Goal: Information Seeking & Learning: Learn about a topic

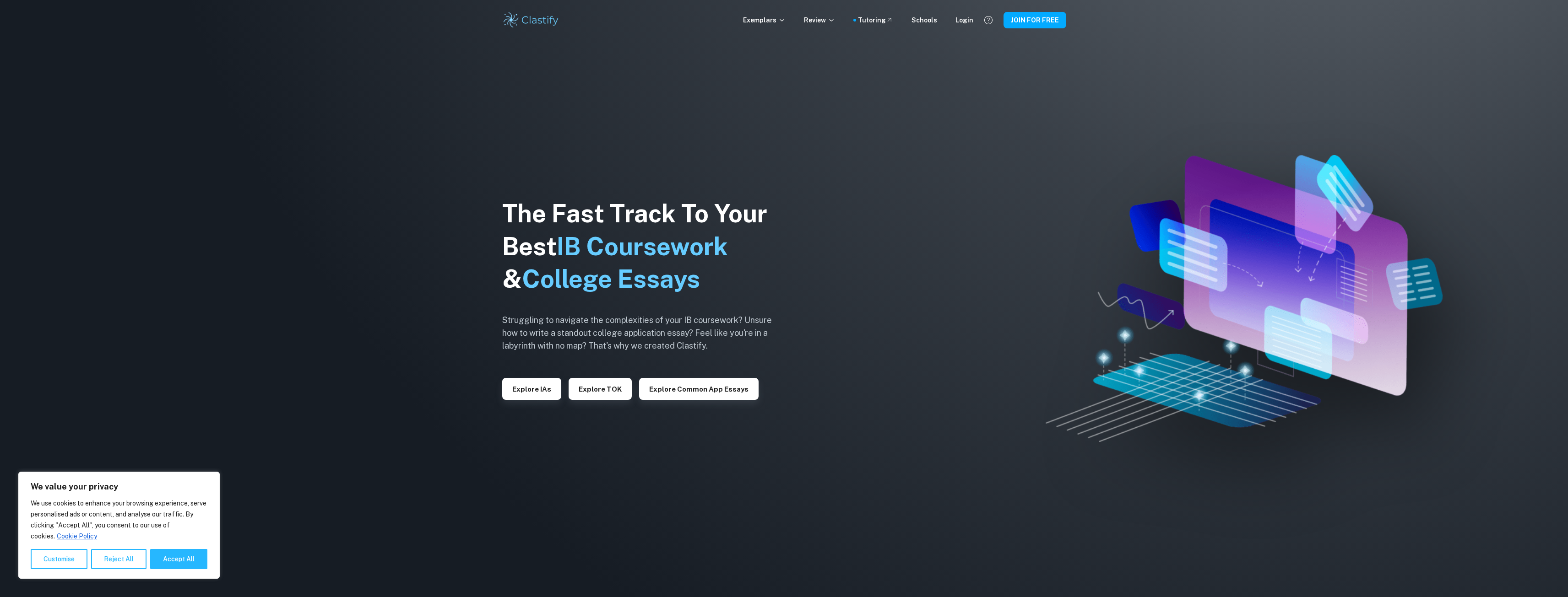
click at [528, 401] on div "The Fast Track To Your Best IB Coursework & College Essays Struggling to naviga…" at bounding box center [644, 298] width 284 height 313
click at [528, 389] on button "Explore IAs" at bounding box center [532, 389] width 59 height 22
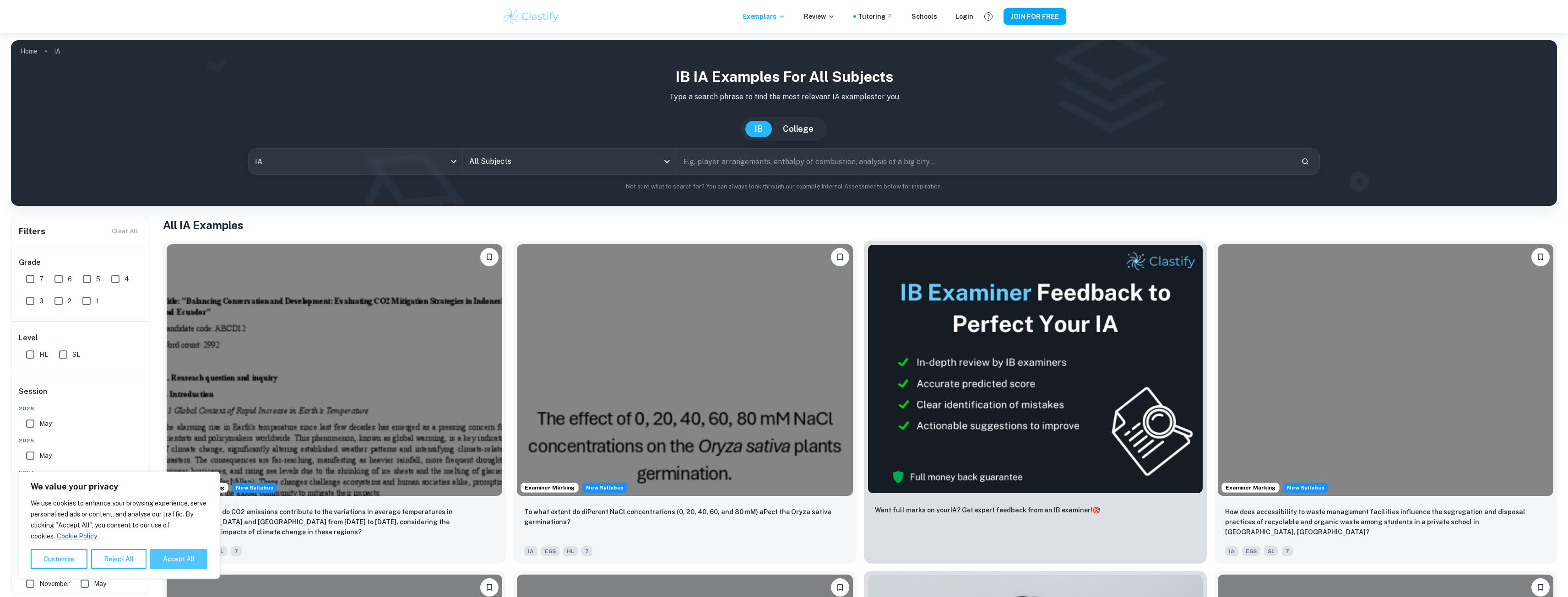
click at [187, 556] on button "Accept All" at bounding box center [179, 559] width 57 height 20
checkbox input "true"
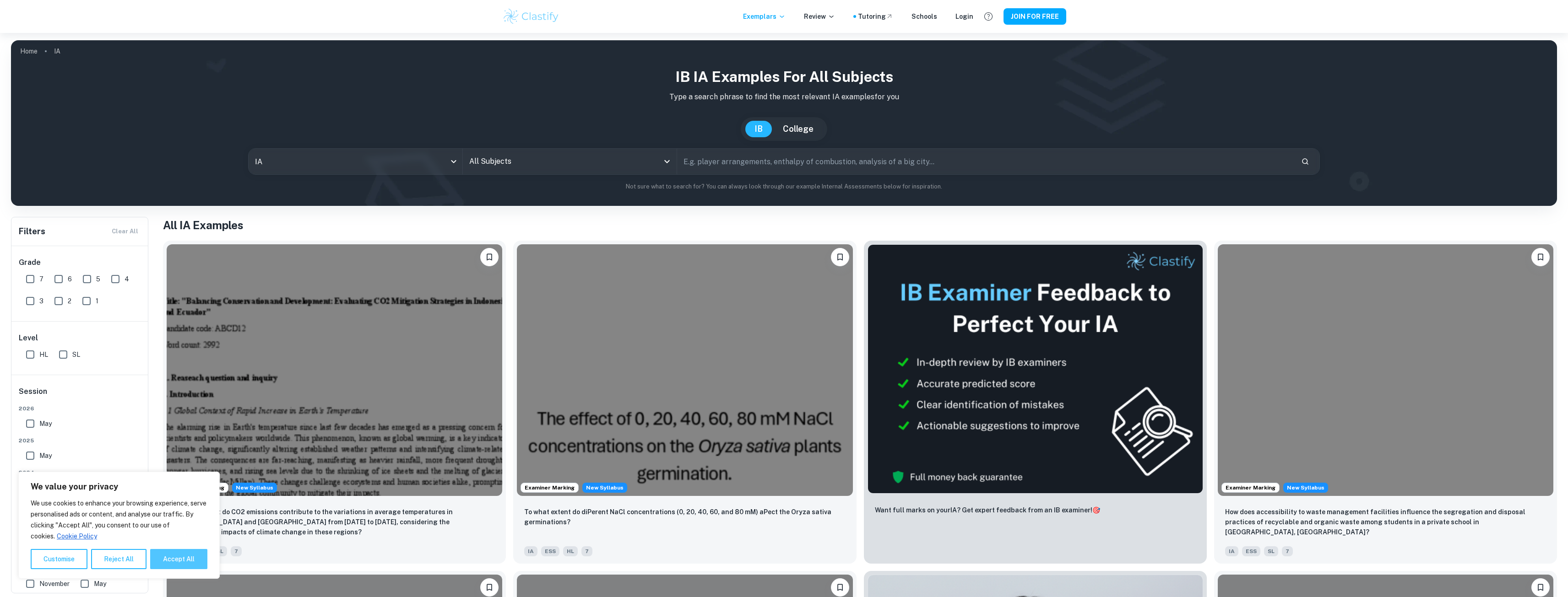
checkbox input "true"
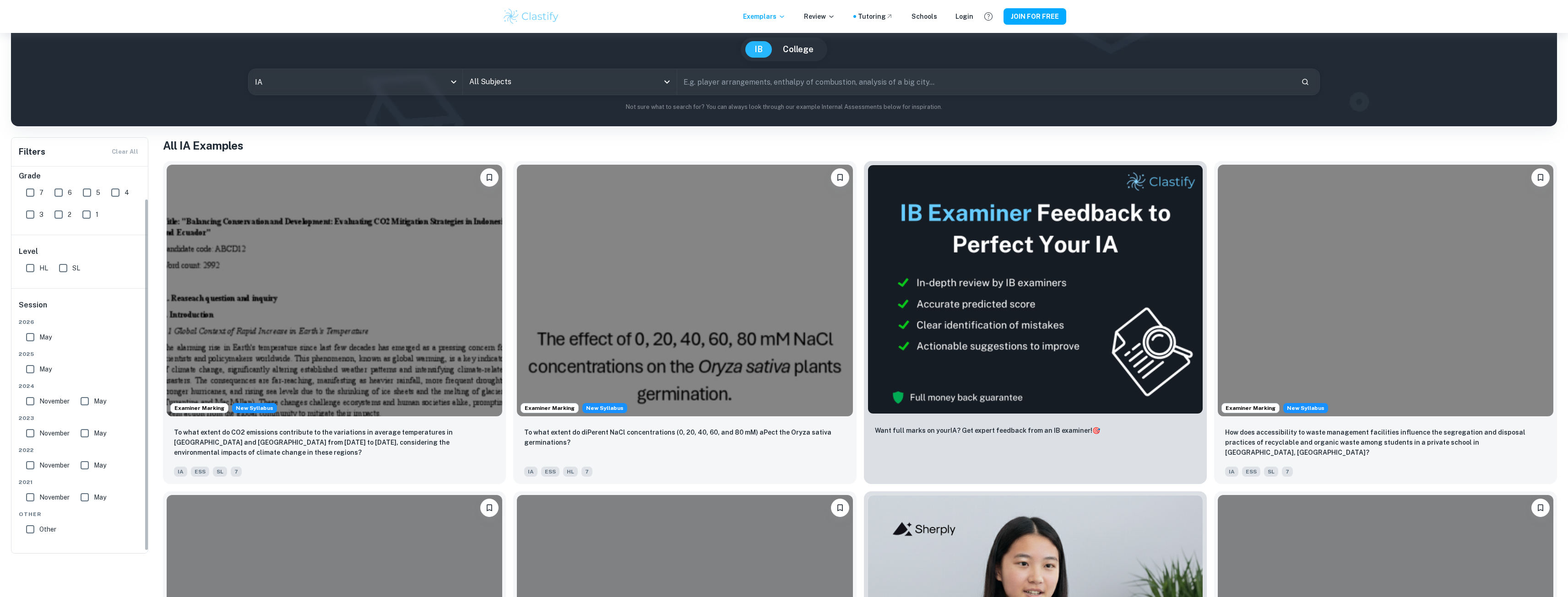
scroll to position [92, 0]
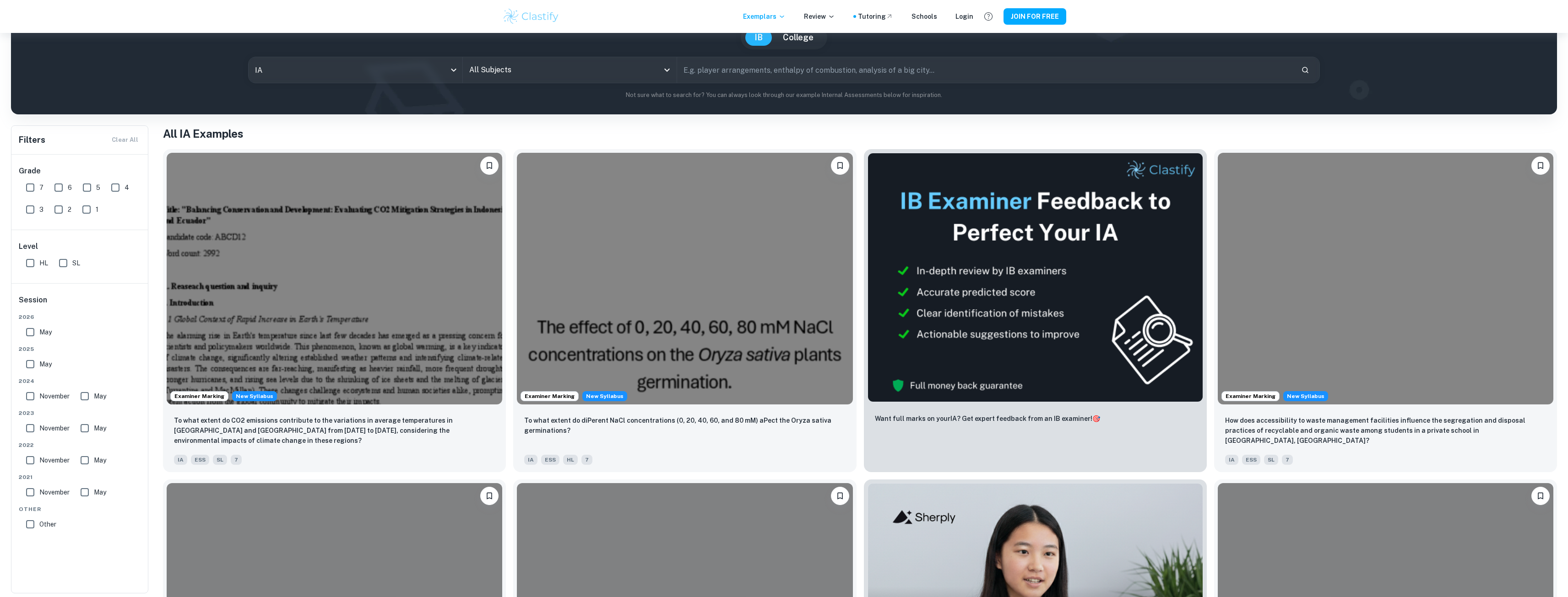
click at [498, 75] on input "All Subjects" at bounding box center [562, 70] width 192 height 17
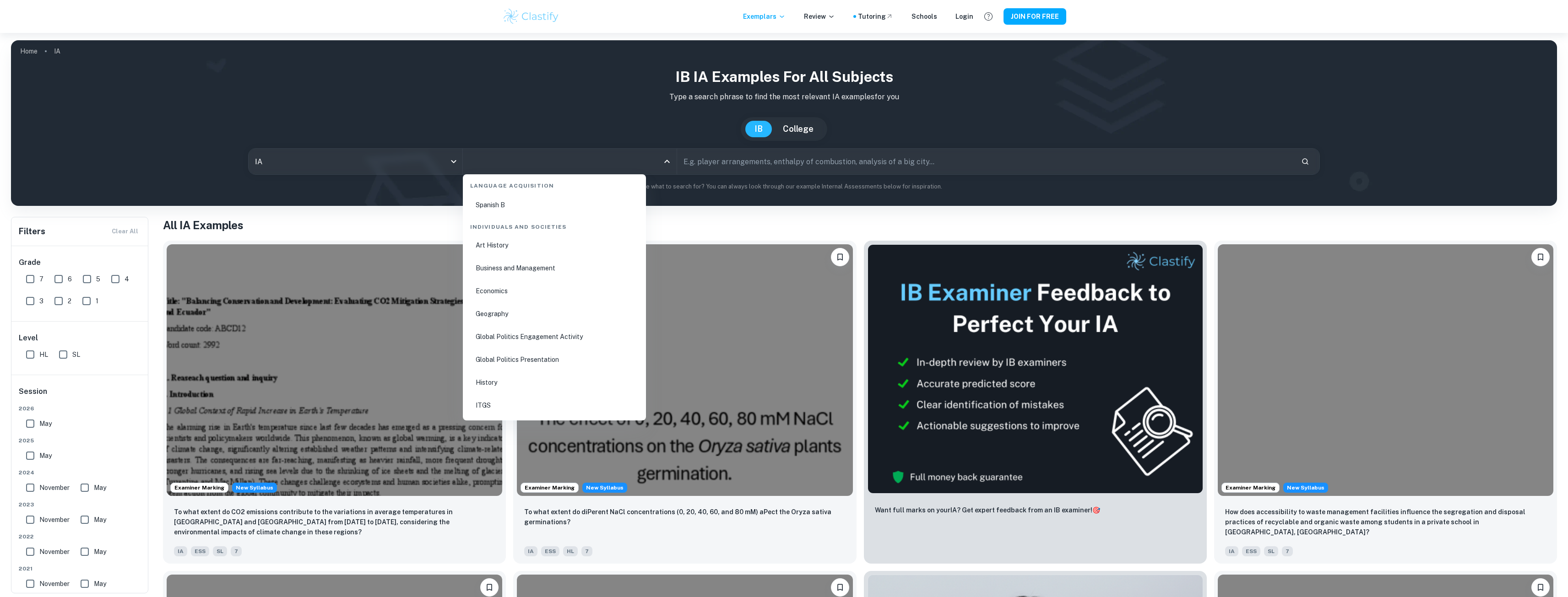
scroll to position [1027, 0]
click at [514, 310] on li "Business and Management" at bounding box center [554, 314] width 176 height 21
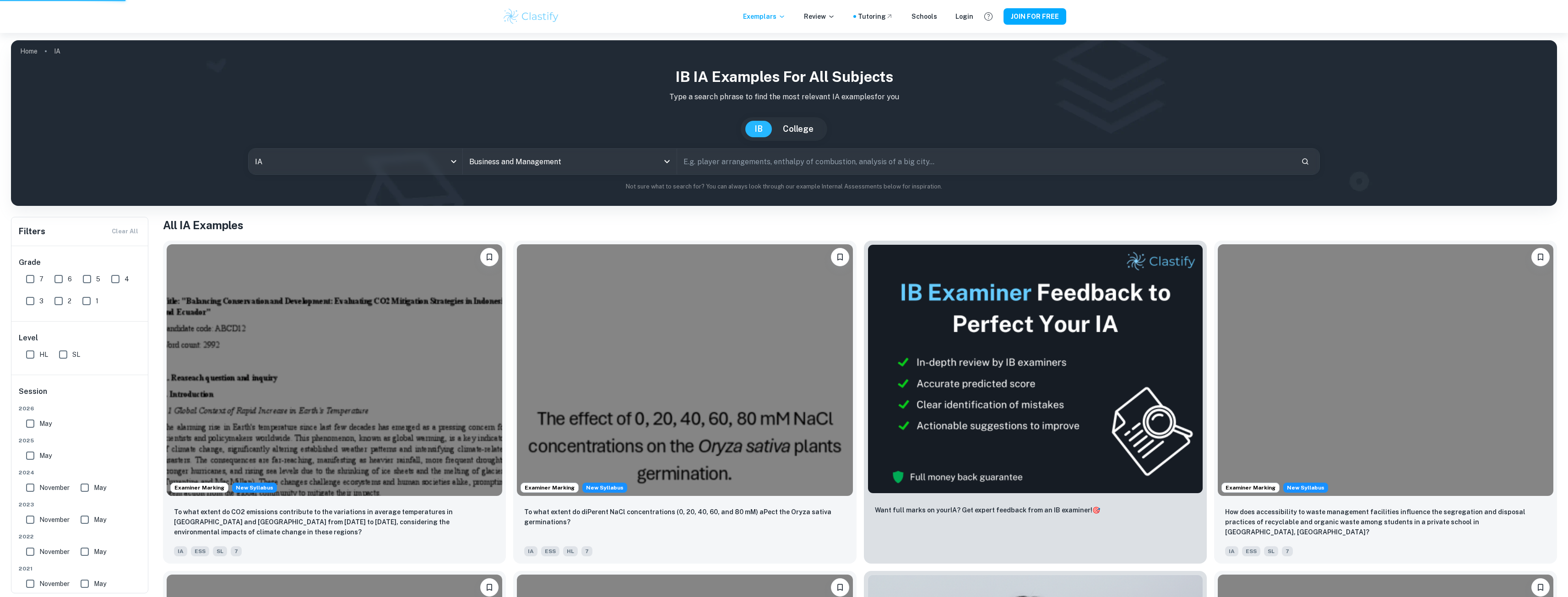
type input "Business and Management"
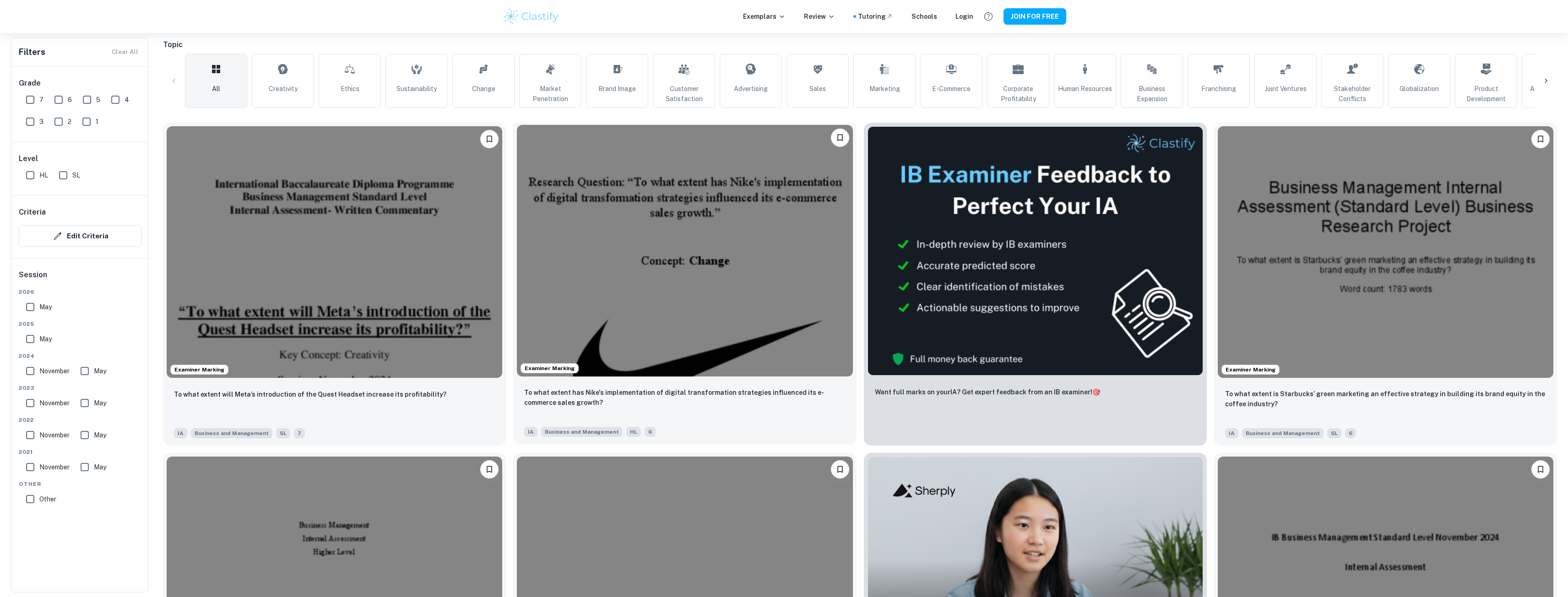
scroll to position [229, 0]
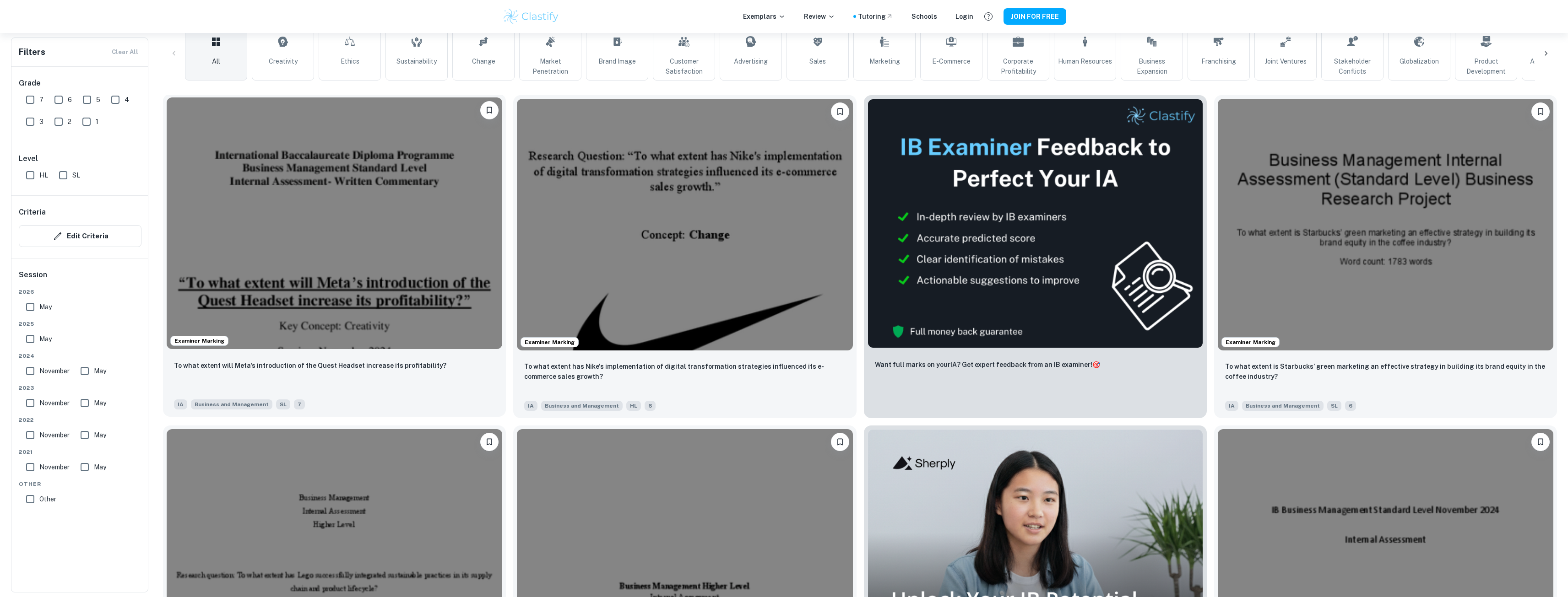
click at [422, 252] on img at bounding box center [335, 223] width 335 height 252
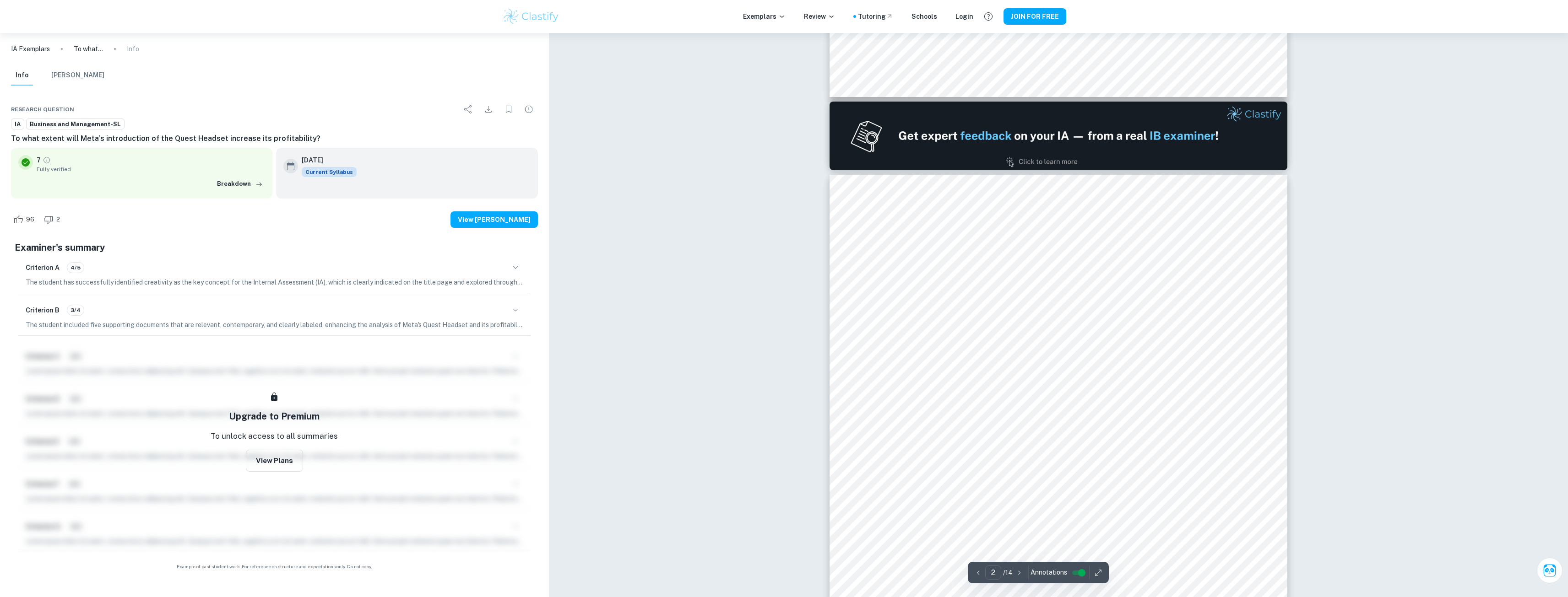
scroll to position [687, 0]
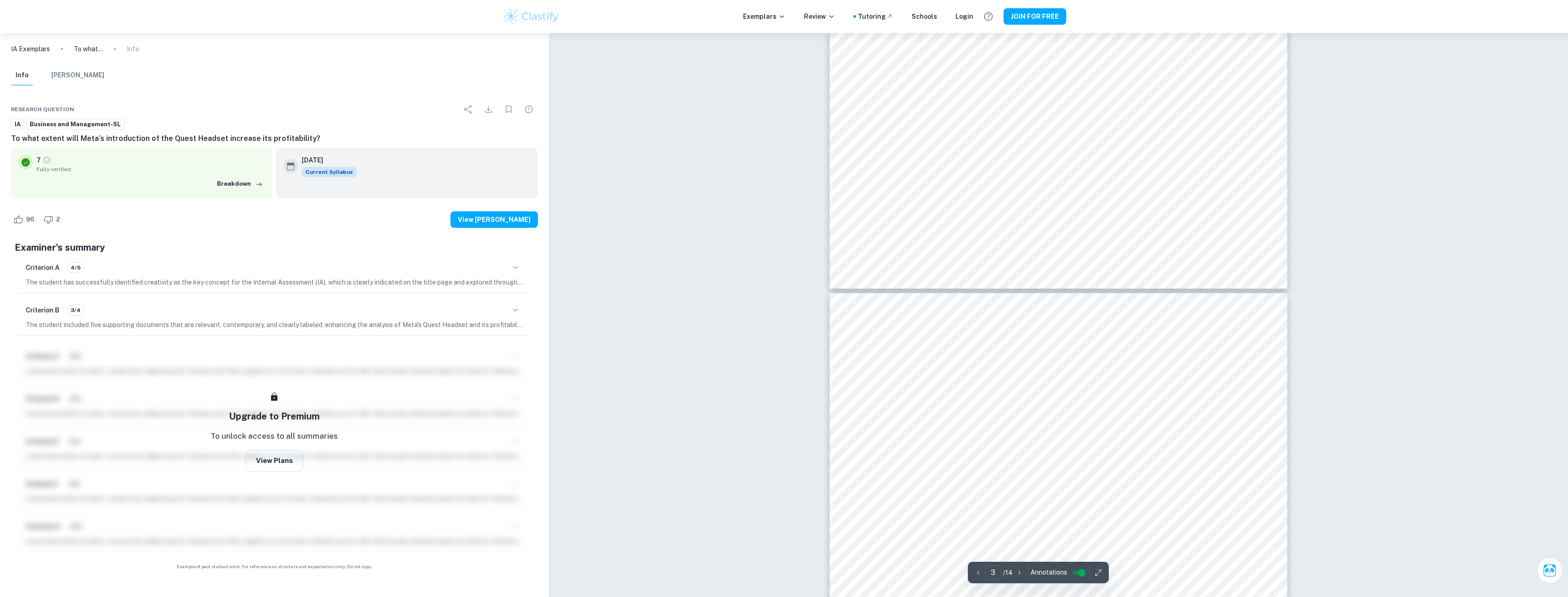
type input "4"
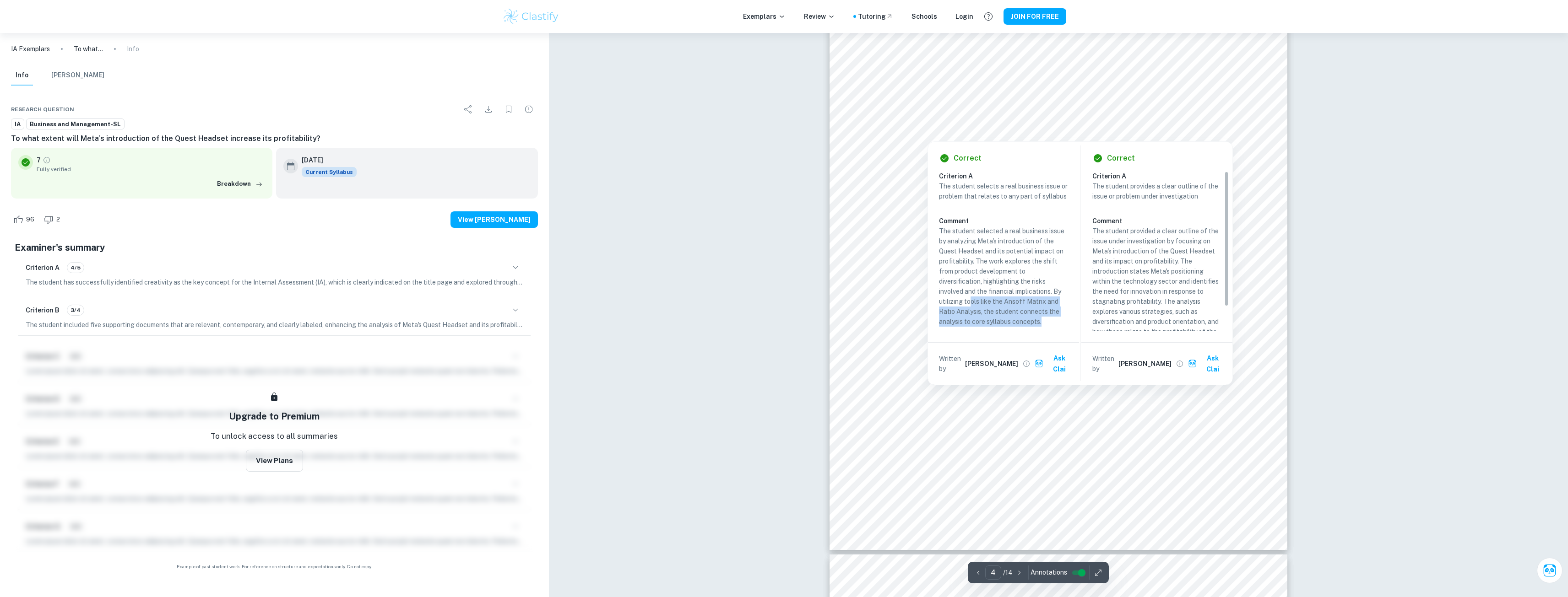
drag, startPoint x: 935, startPoint y: 267, endPoint x: 888, endPoint y: 285, distance: 50.3
click at [970, 296] on div "Correct Criterion A The student selects a real business issue or problem that r…" at bounding box center [1003, 263] width 151 height 243
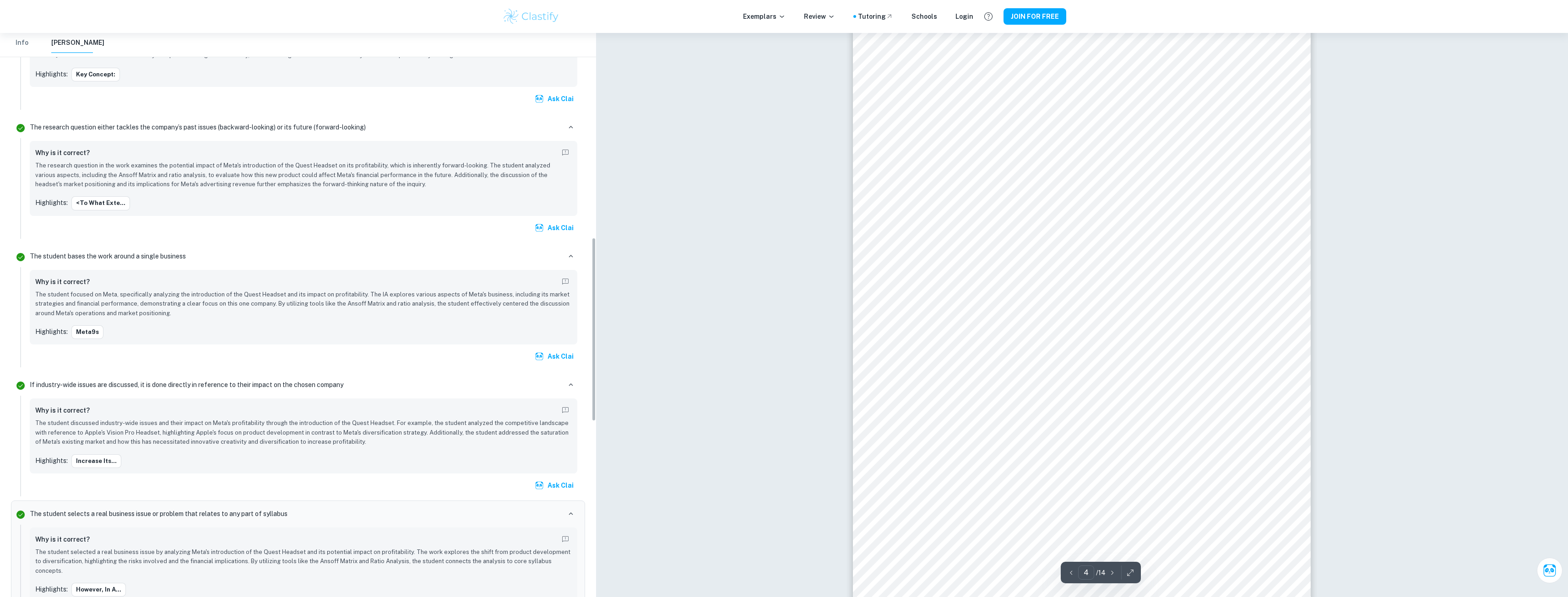
scroll to position [627, 0]
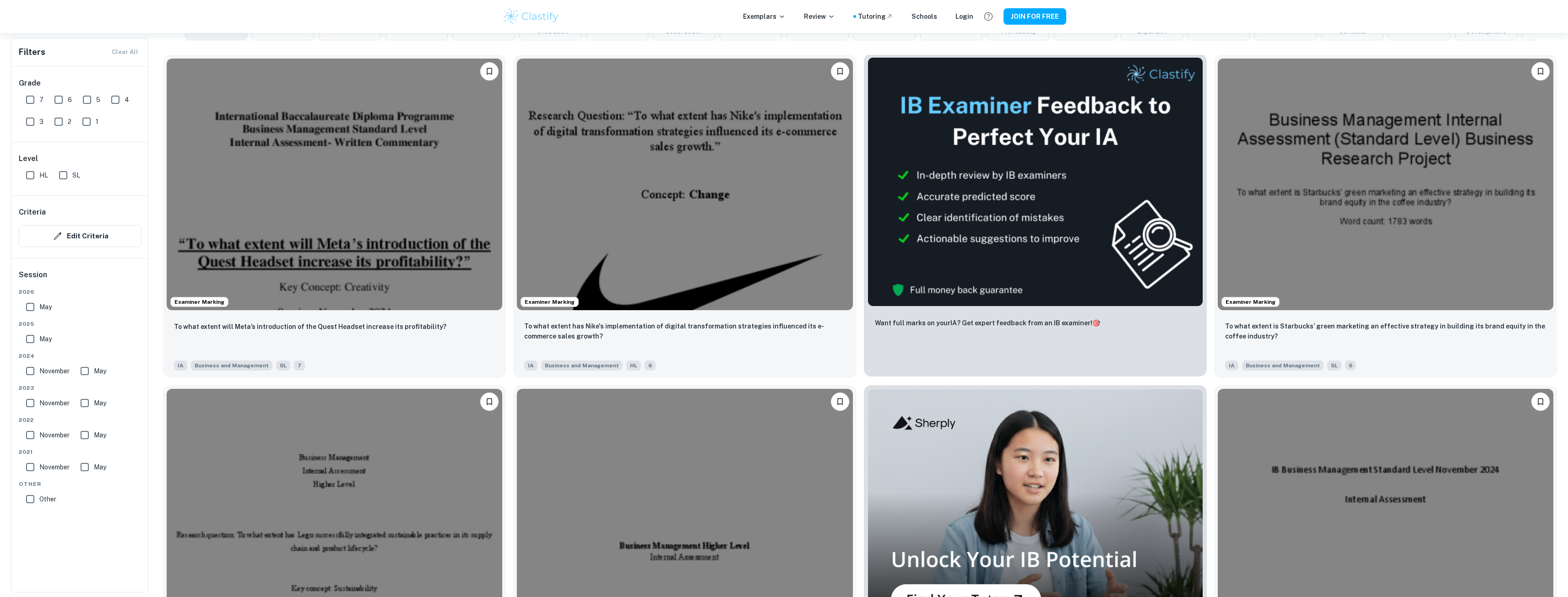
scroll to position [275, 0]
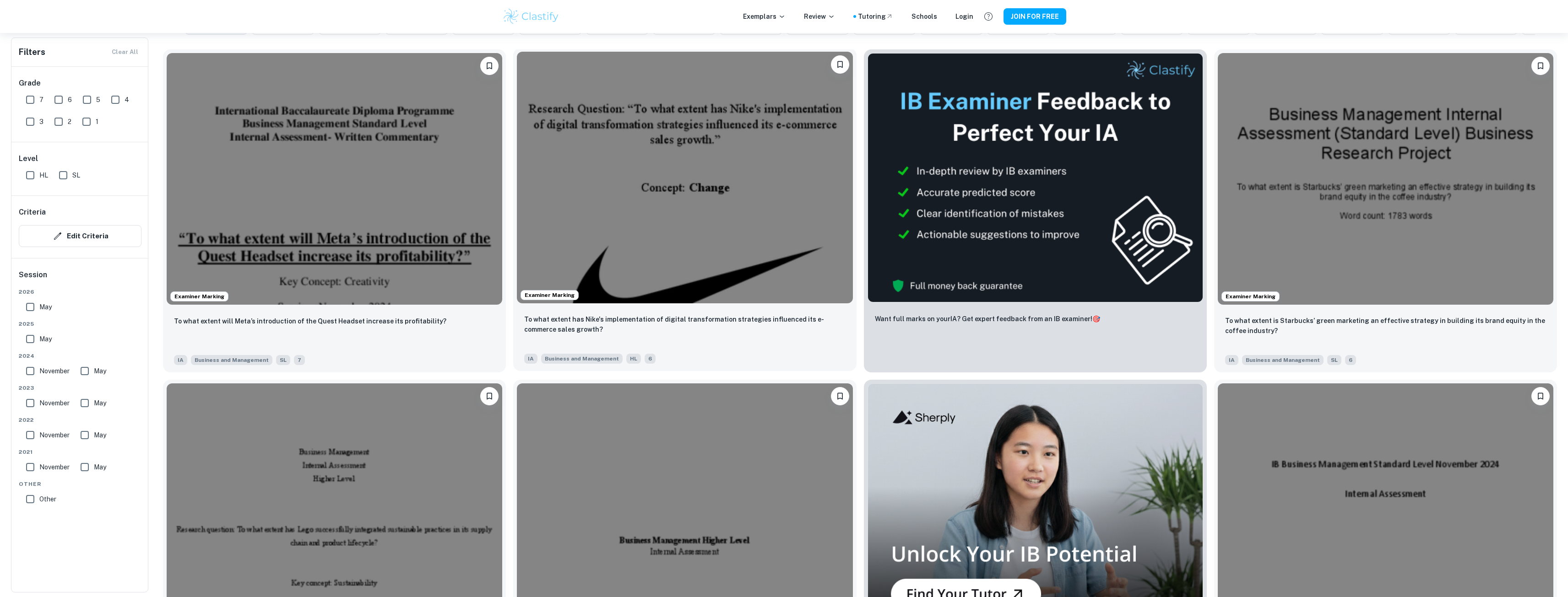
click at [644, 185] on img at bounding box center [685, 178] width 335 height 252
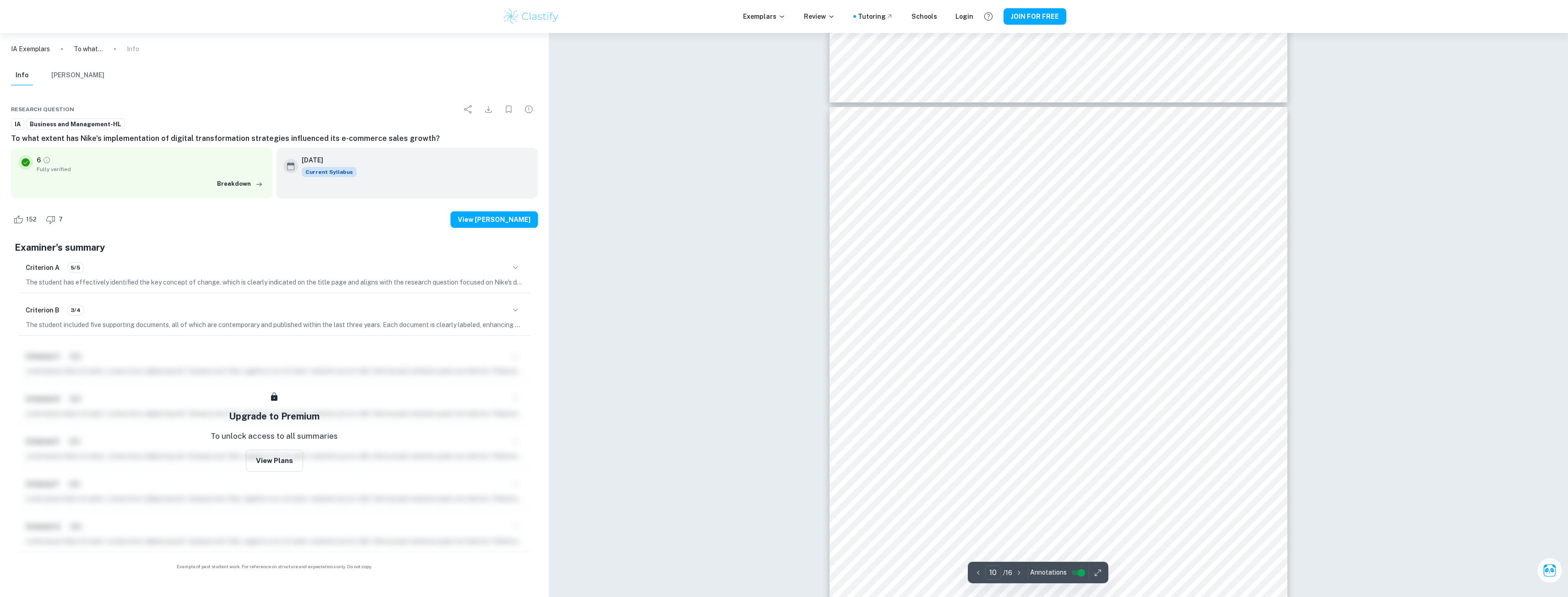
scroll to position [5493, 0]
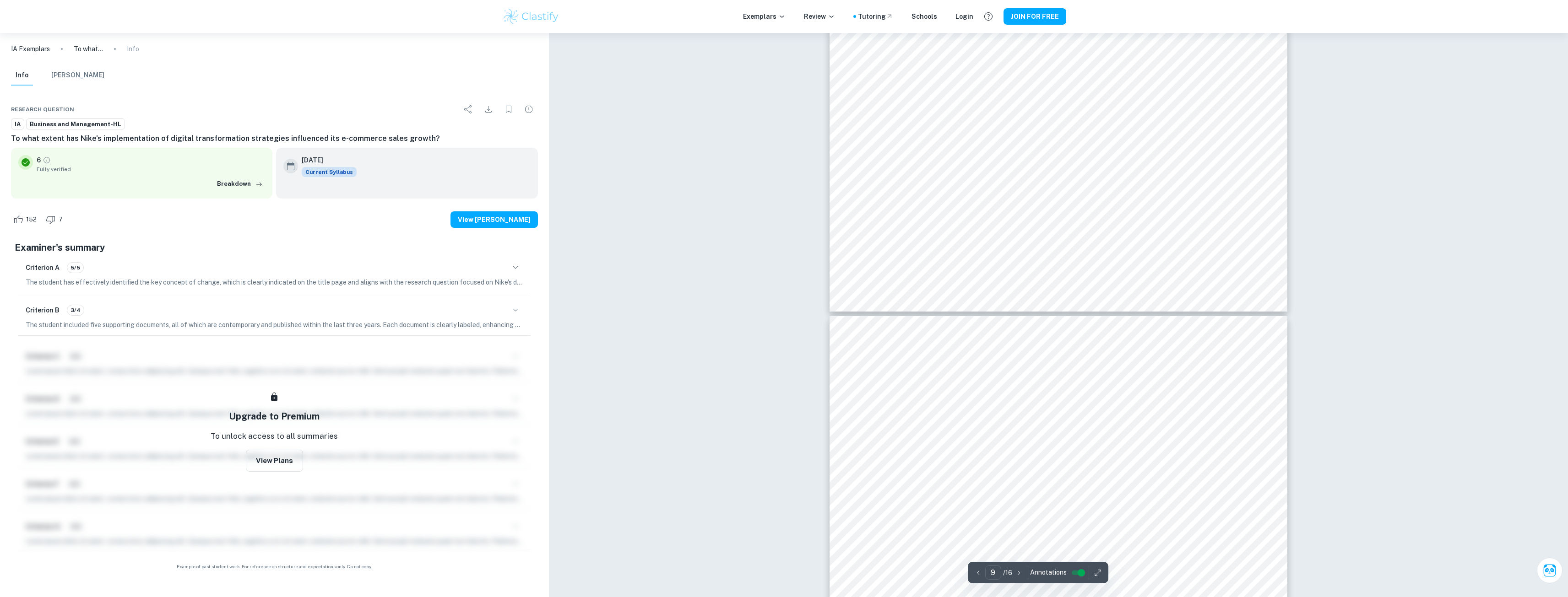
type input "10"
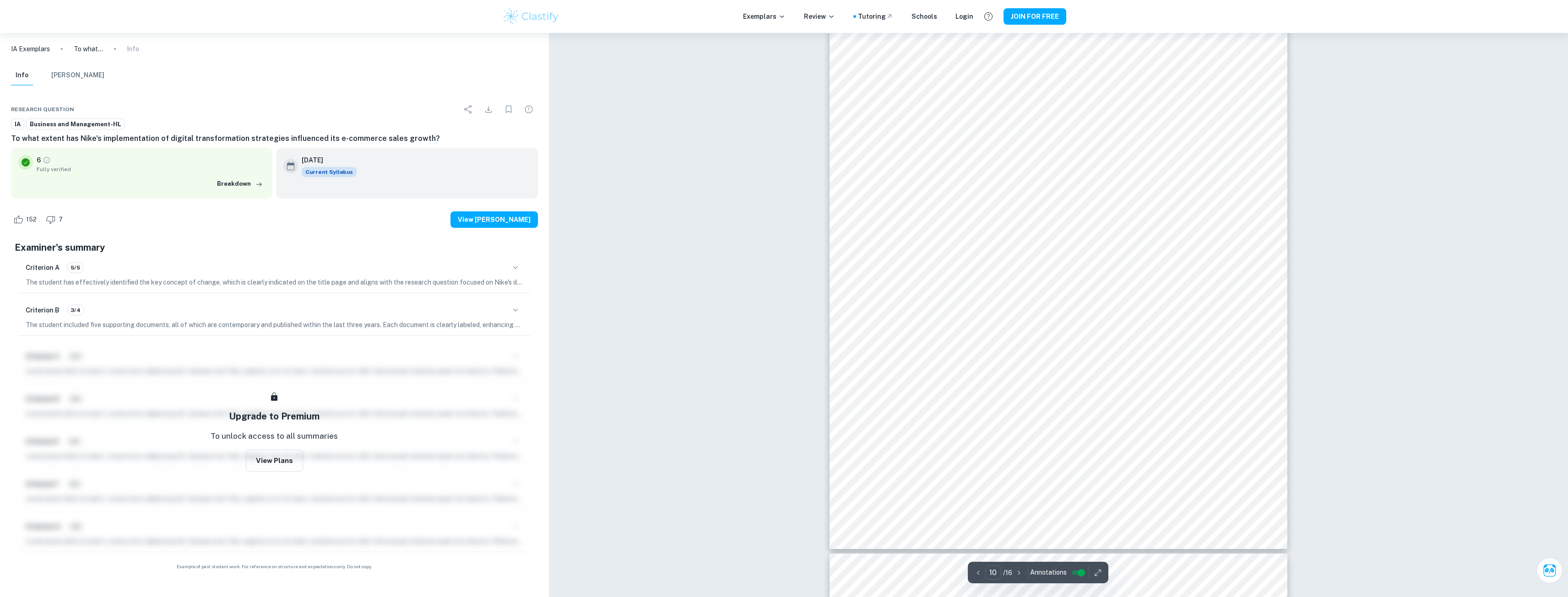
scroll to position [5721, 0]
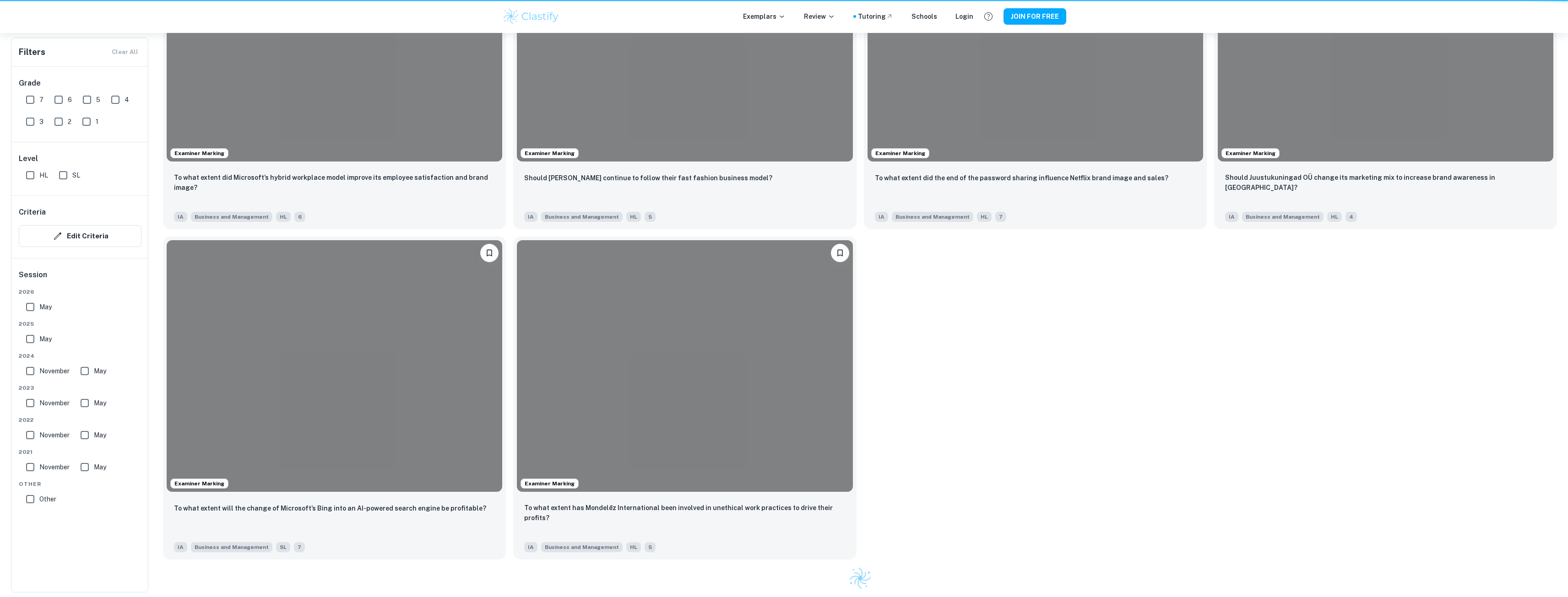
scroll to position [275, 0]
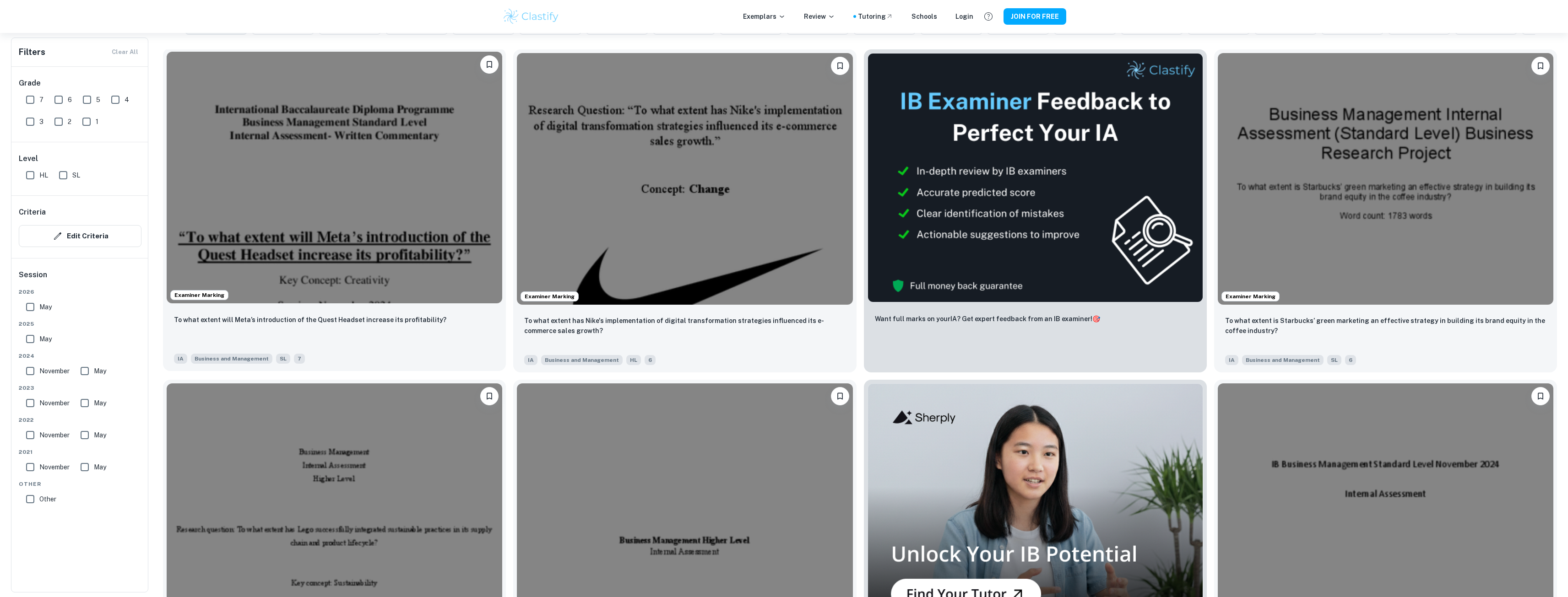
click at [366, 197] on img at bounding box center [335, 178] width 335 height 252
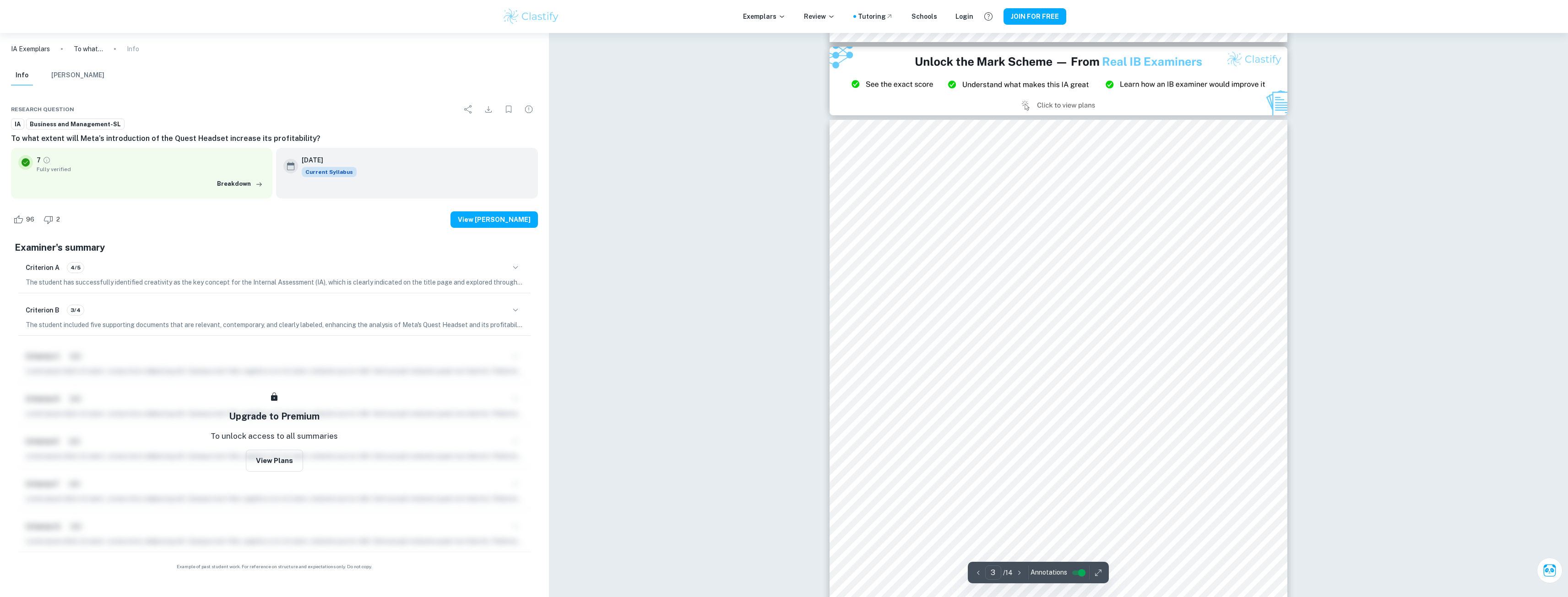
scroll to position [1648, 0]
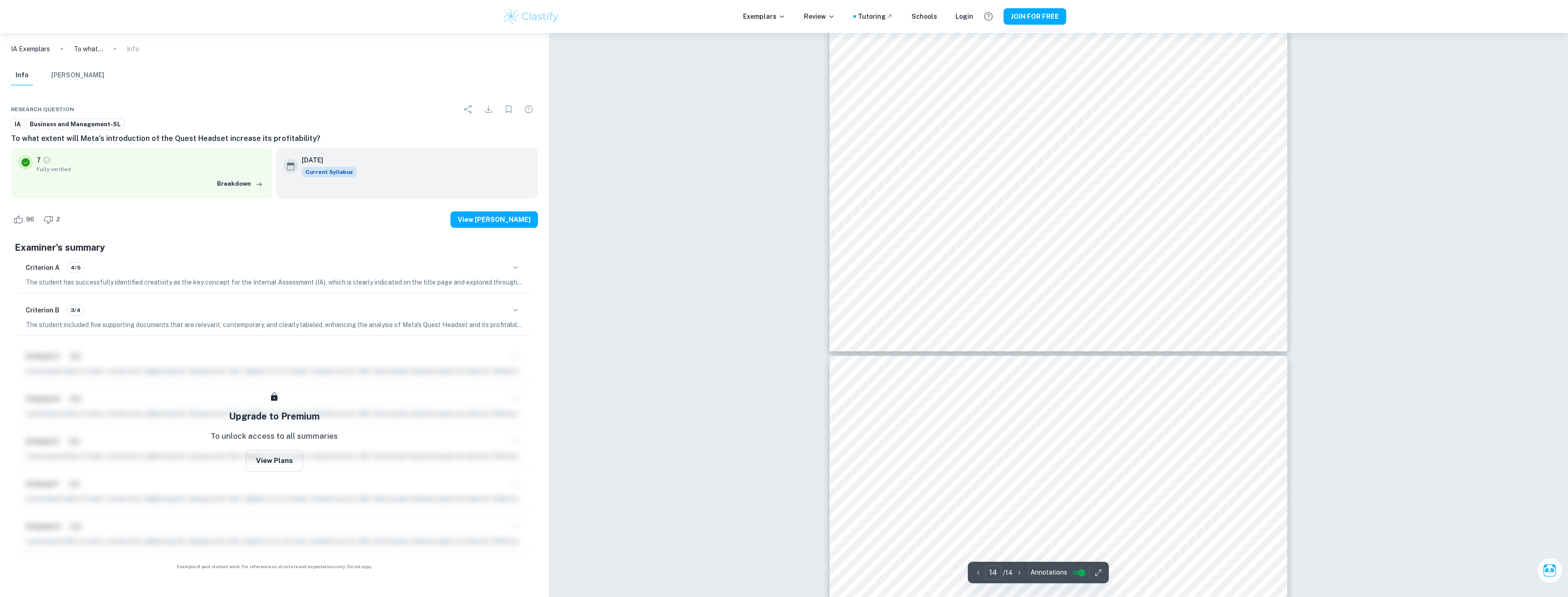
type input "13"
